Goal: Information Seeking & Learning: Learn about a topic

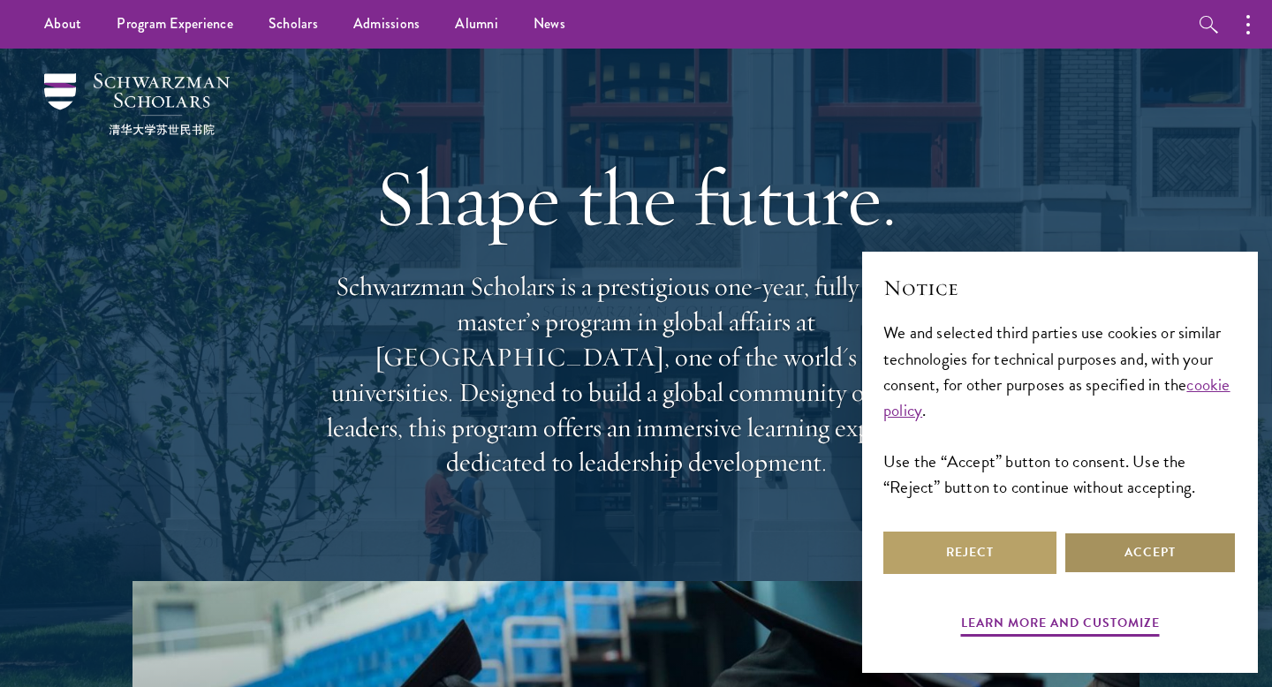
click at [1134, 535] on button "Accept" at bounding box center [1150, 553] width 173 height 42
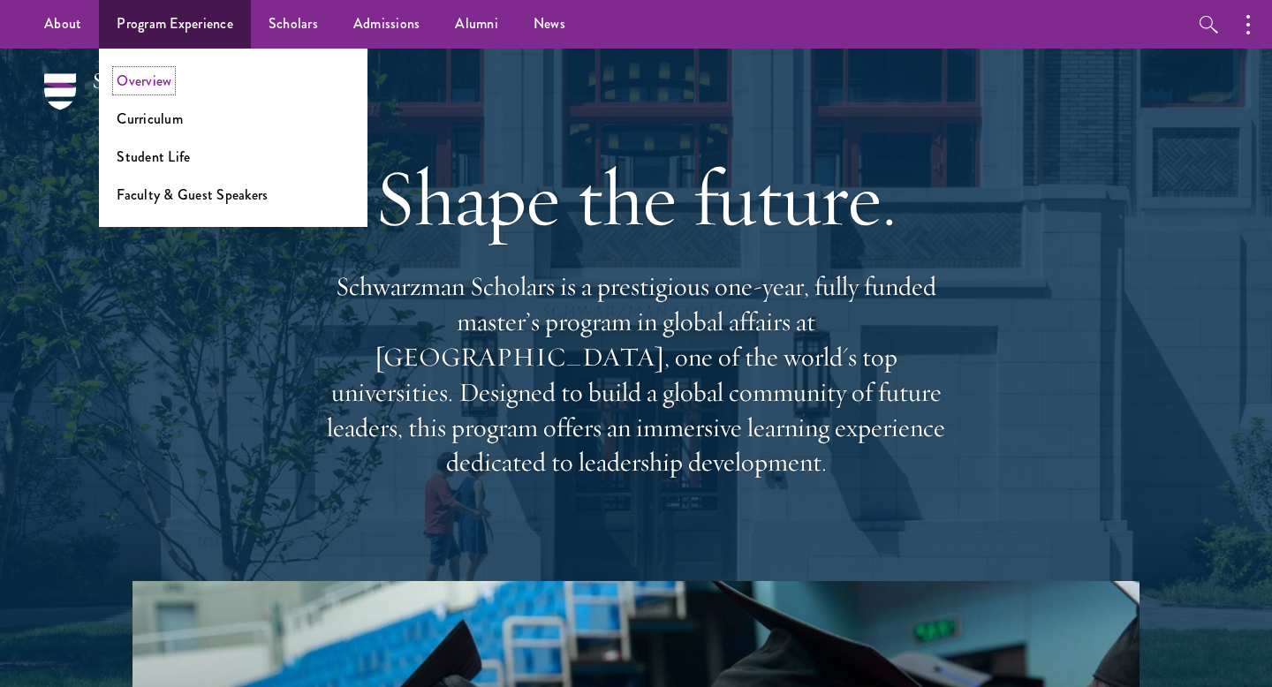
click at [157, 86] on link "Overview" at bounding box center [144, 81] width 55 height 20
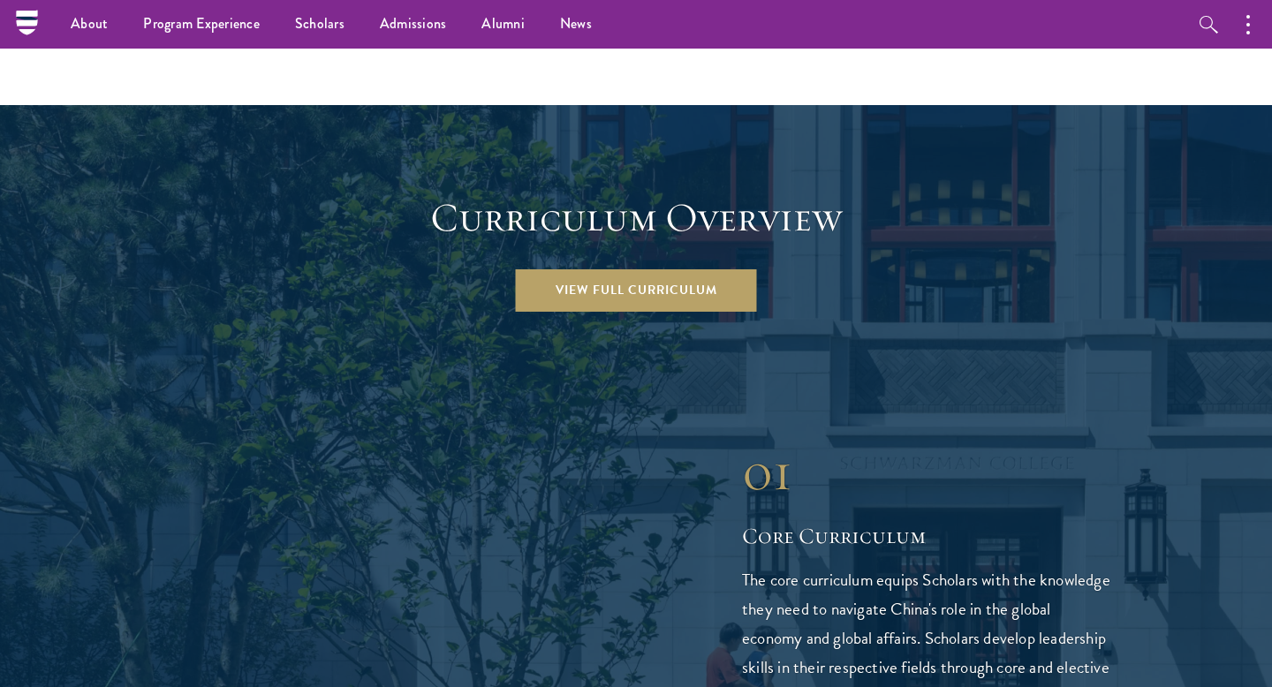
scroll to position [2264, 0]
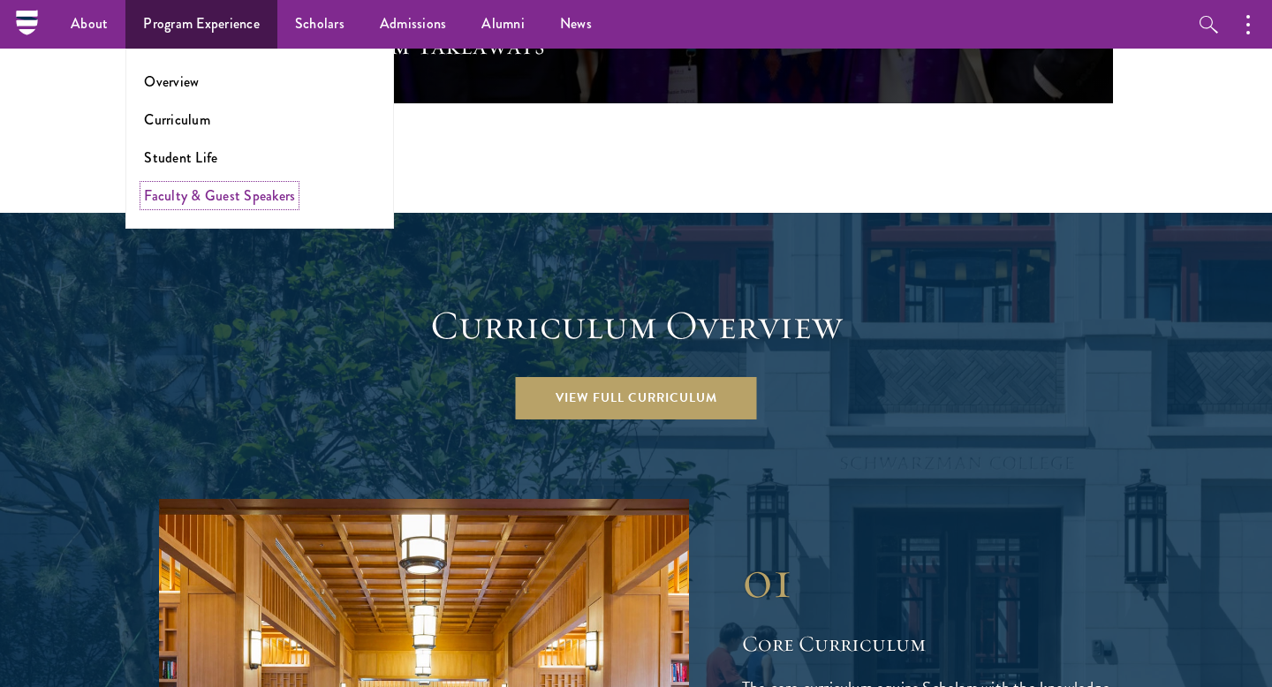
click at [262, 197] on link "Faculty & Guest Speakers" at bounding box center [219, 196] width 151 height 20
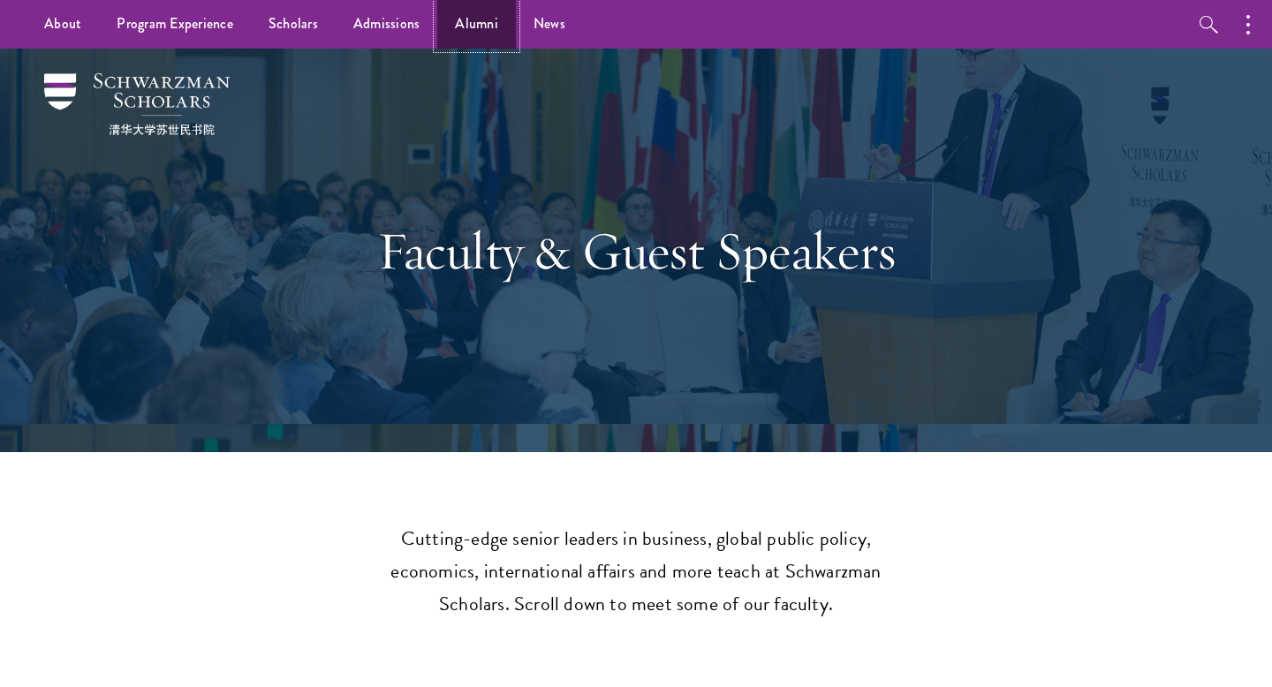
click at [463, 21] on link "Alumni" at bounding box center [476, 24] width 79 height 49
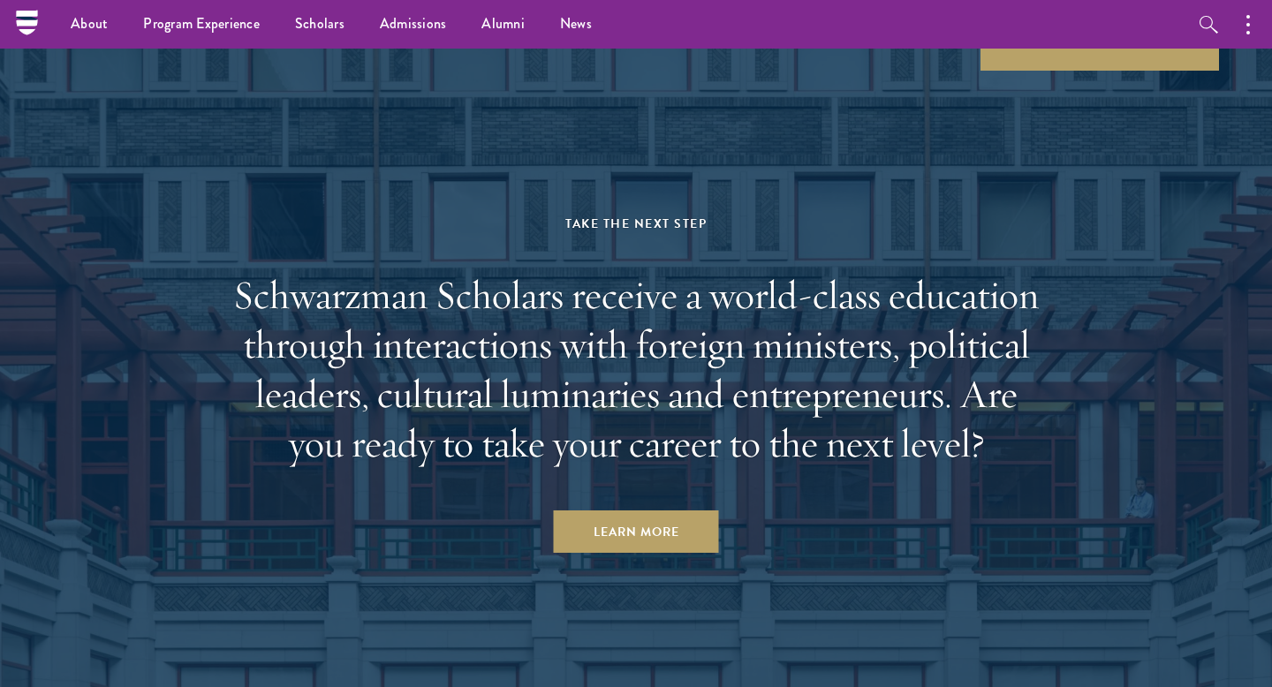
scroll to position [7338, 0]
